Goal: Find specific page/section: Find specific page/section

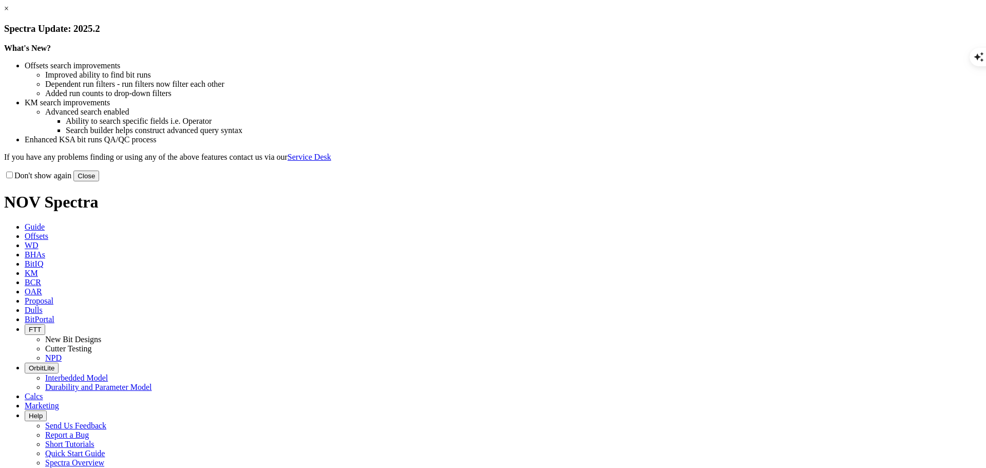
scroll to position [1030, 0]
click at [99, 181] on button "Close" at bounding box center [86, 175] width 26 height 11
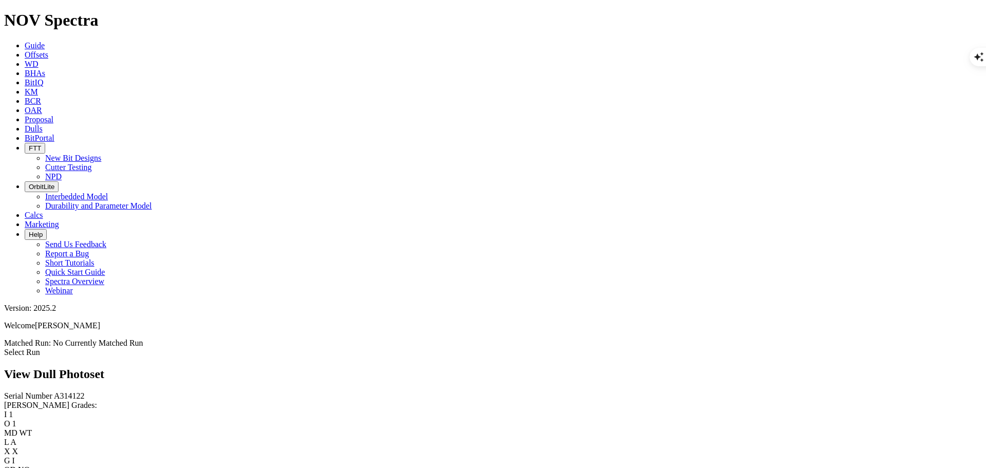
click at [40, 348] on link "Select Run" at bounding box center [22, 352] width 36 height 9
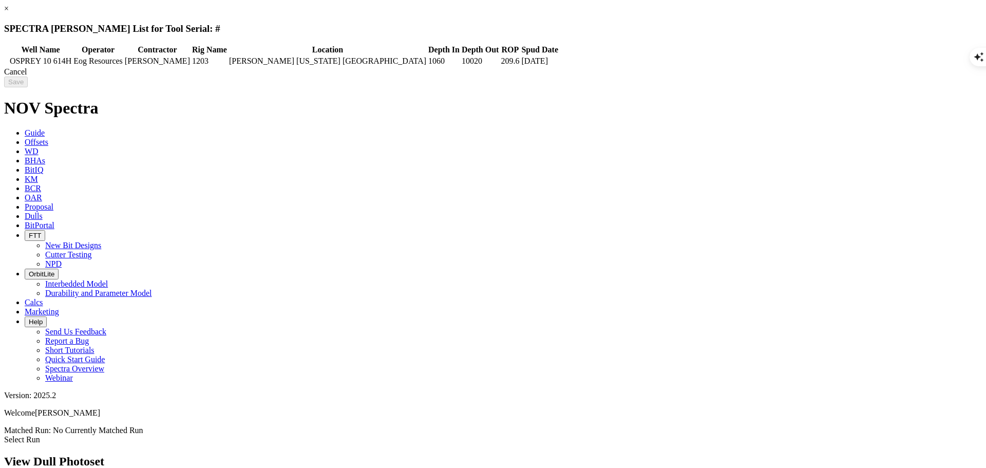
click at [784, 76] on div "Cancel" at bounding box center [492, 71] width 977 height 9
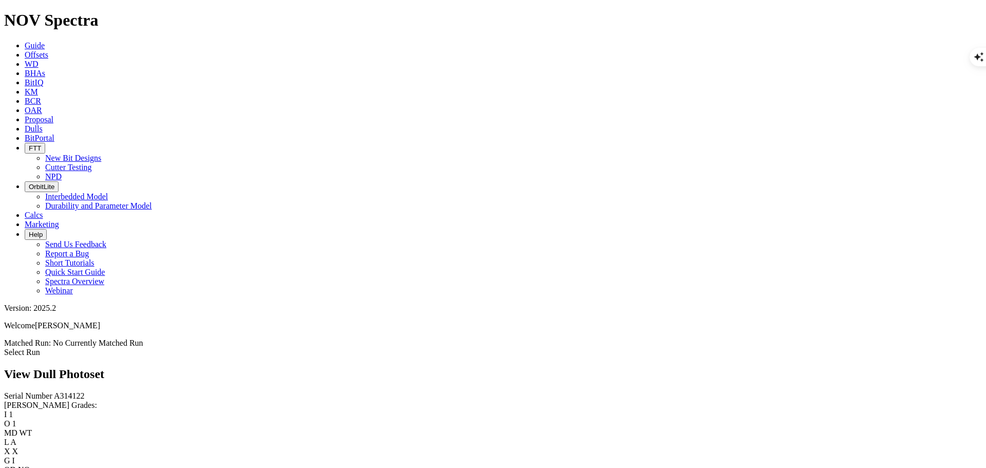
click at [48, 50] on span "Offsets" at bounding box center [37, 54] width 24 height 9
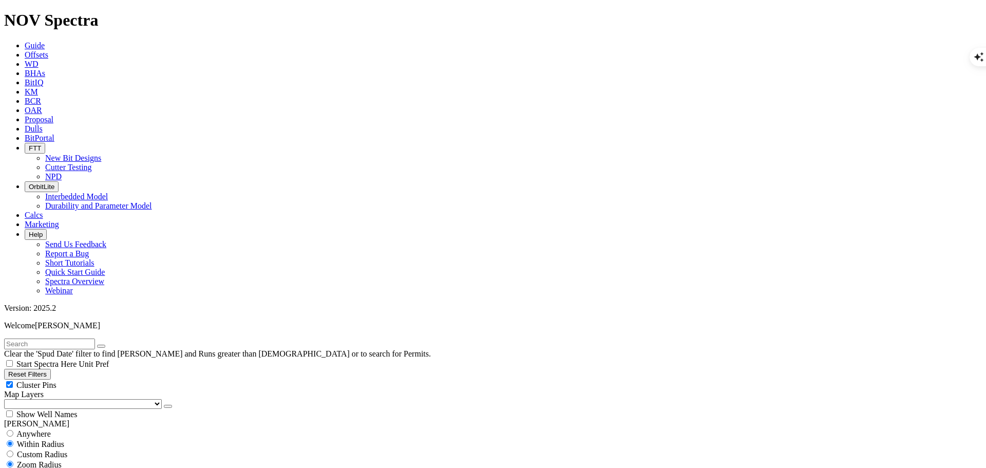
click at [95, 338] on input "text" at bounding box center [49, 343] width 91 height 11
paste input "SHAKE N BAKE2 STATE 204H"
type input "SHAKE N BAKE2 STATE 204H"
click at [11, 428] on div "Anywhere" at bounding box center [492, 433] width 977 height 10
radio input "true"
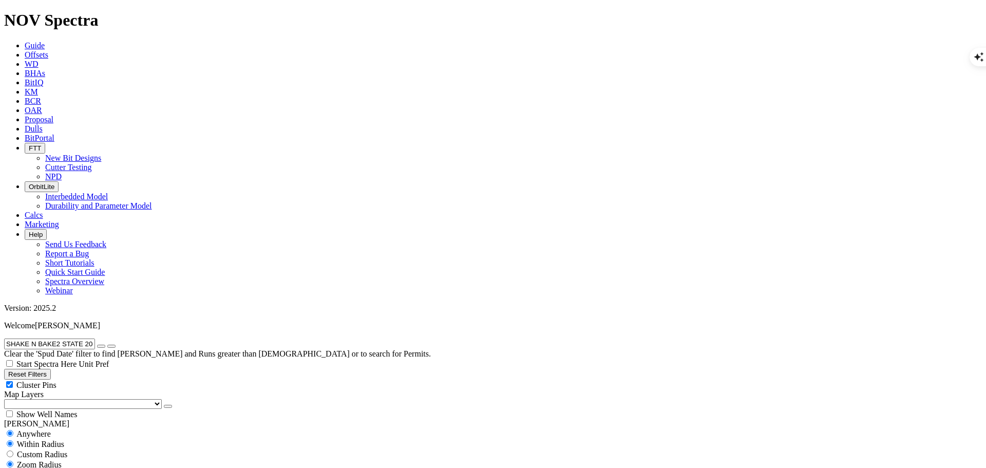
radio input "false"
click at [95, 338] on input "SHAKE N BAKE2 STATE 204H" at bounding box center [49, 343] width 91 height 11
type input "SHAKE N BAKE"
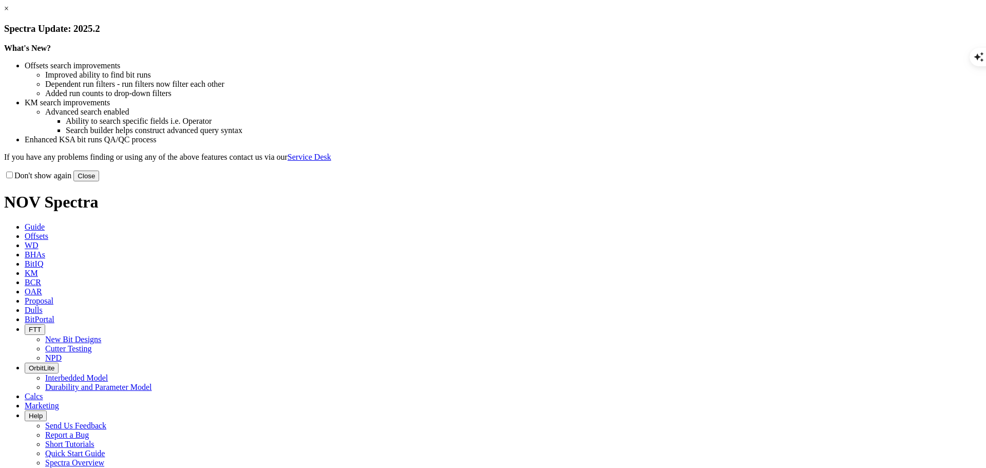
scroll to position [1030, 0]
